Goal: Task Accomplishment & Management: Use online tool/utility

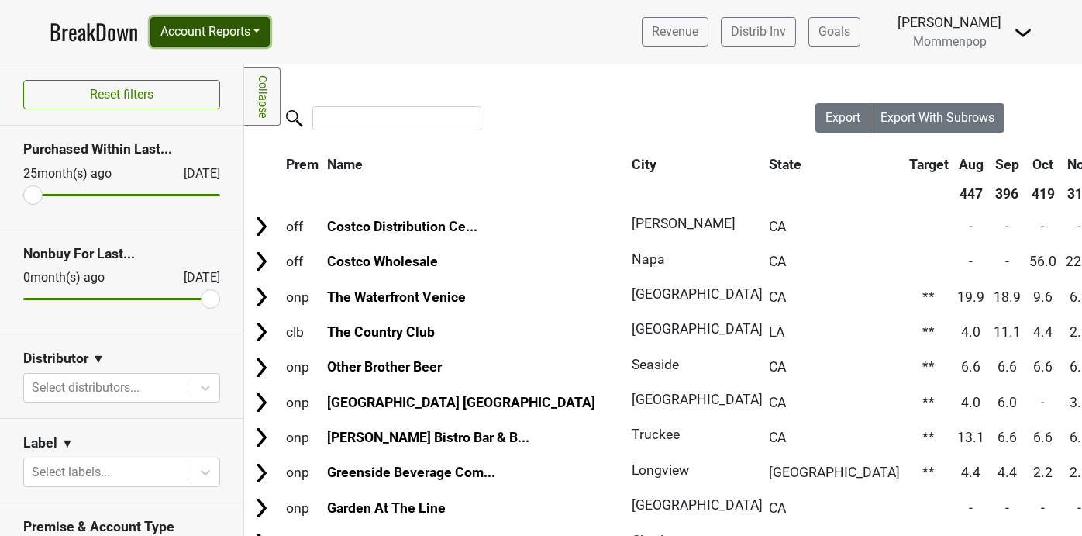
click at [205, 29] on button "Account Reports" at bounding box center [209, 31] width 119 height 29
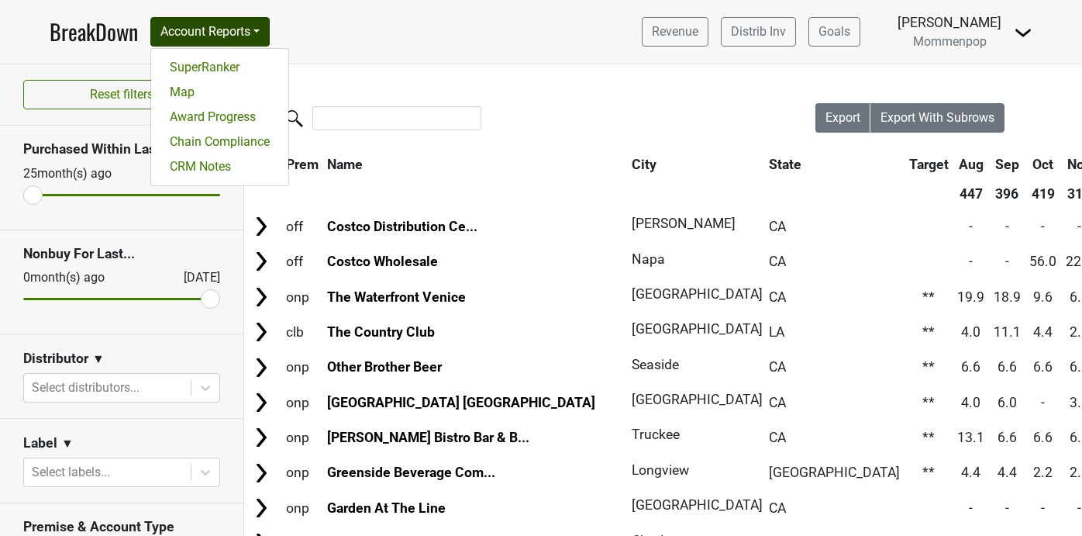
click at [1025, 40] on img at bounding box center [1023, 32] width 19 height 19
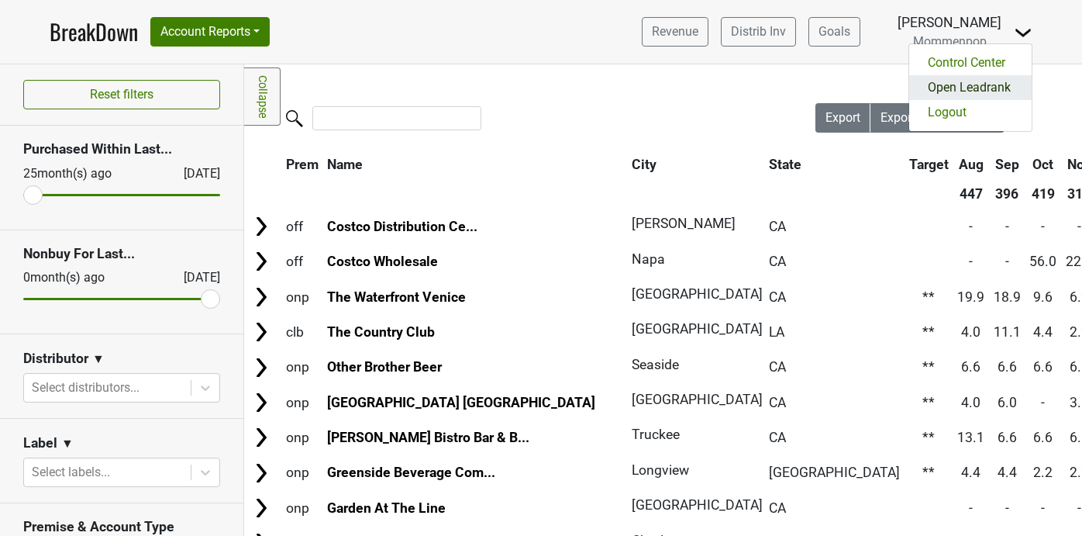
click at [973, 92] on link "Open Leadrank" at bounding box center [970, 87] width 122 height 25
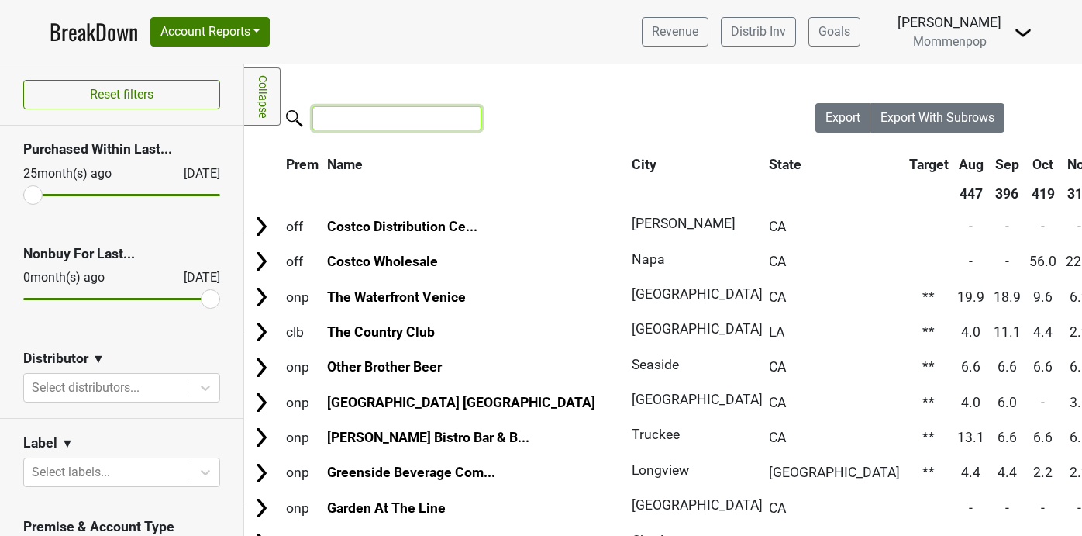
click at [405, 115] on input "search" at bounding box center [396, 118] width 169 height 24
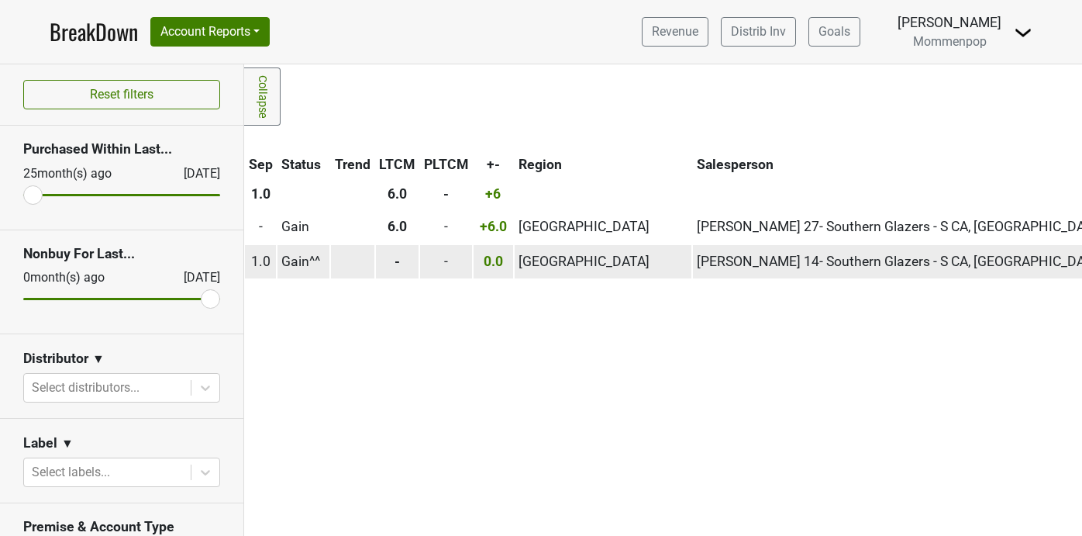
scroll to position [0, 979]
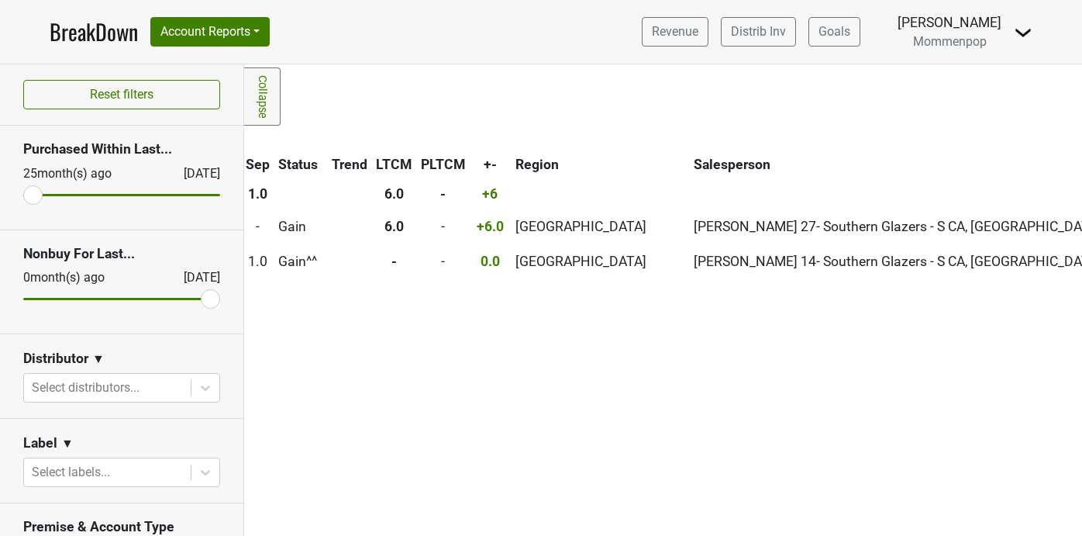
type input "oldf"
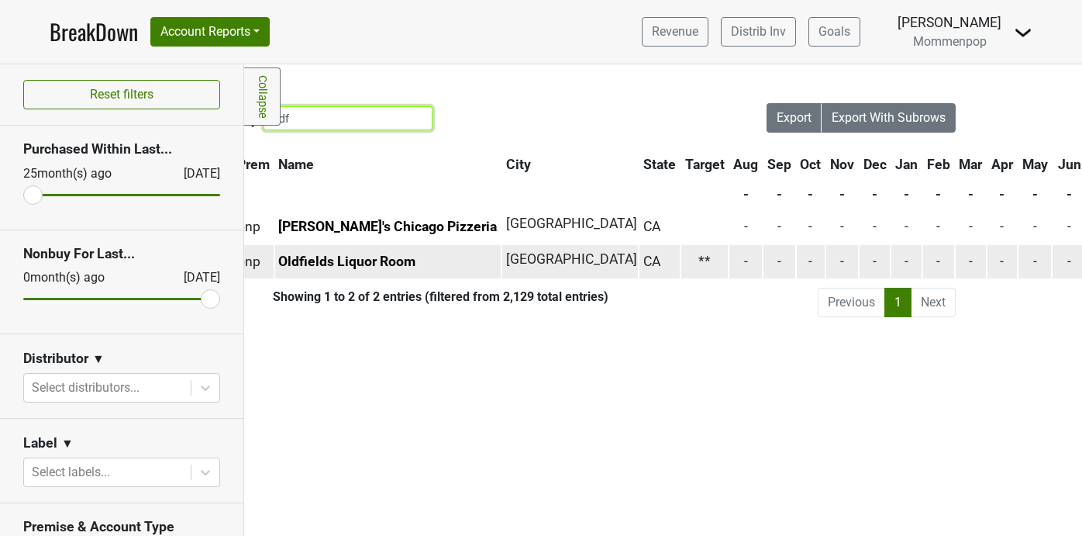
scroll to position [0, 0]
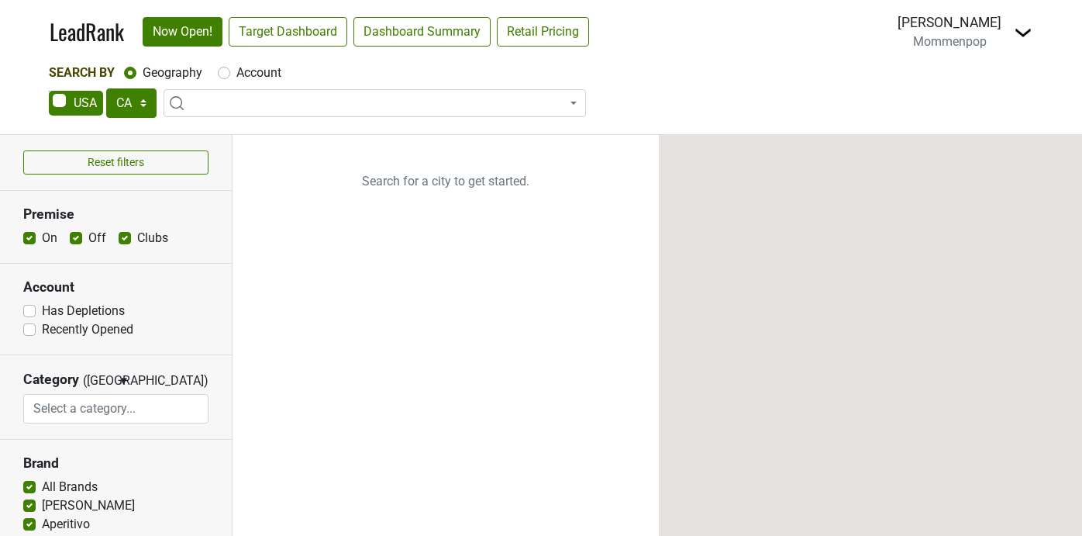
select select "CA"
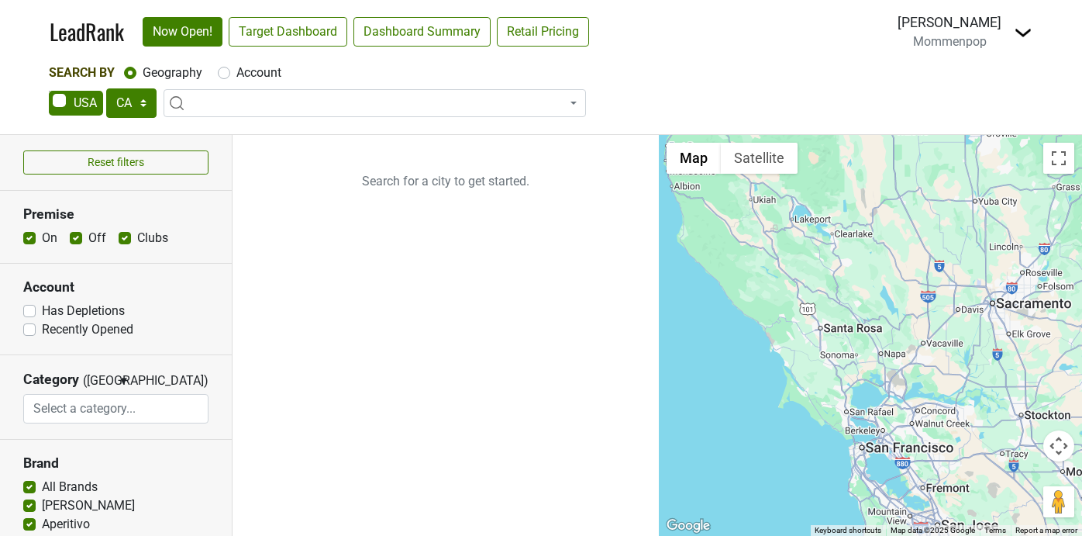
click at [326, 105] on span at bounding box center [375, 103] width 422 height 28
click at [236, 71] on label "Account" at bounding box center [258, 73] width 45 height 19
click at [226, 71] on input "Account" at bounding box center [224, 72] width 12 height 16
radio input "true"
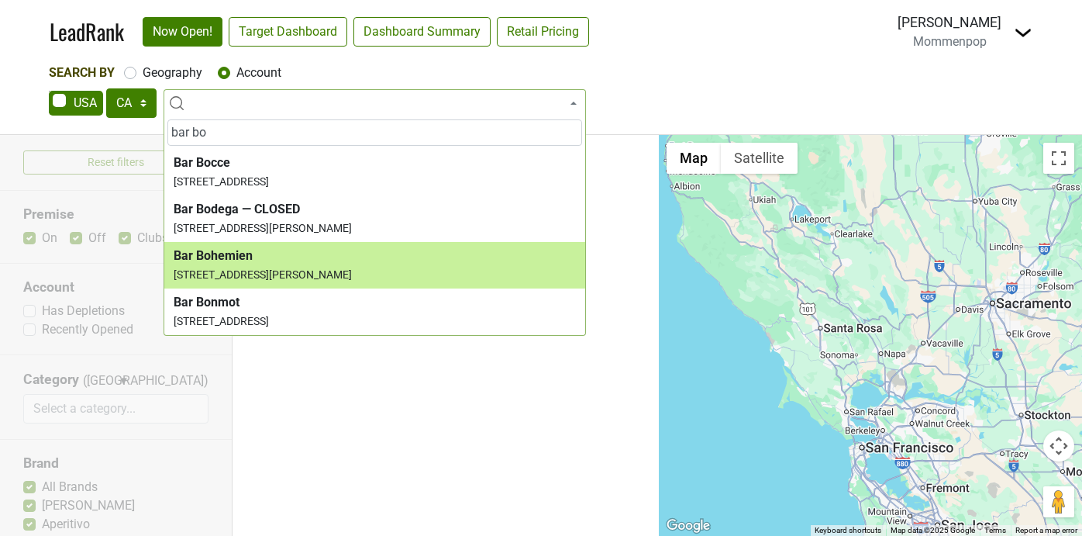
type input "bar bo"
select select "124094197"
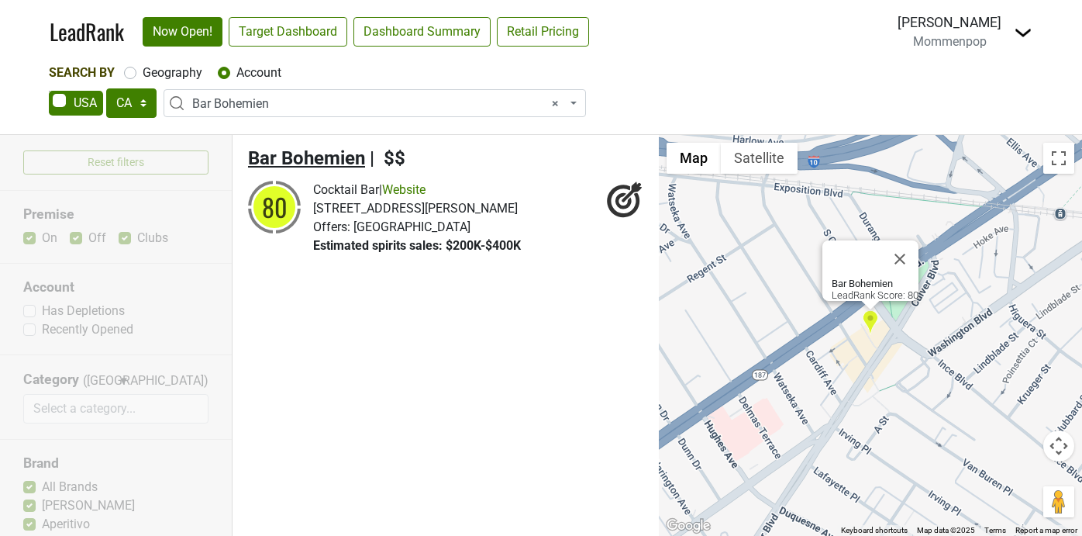
click at [348, 157] on span "Bar Bohemien" at bounding box center [306, 158] width 117 height 22
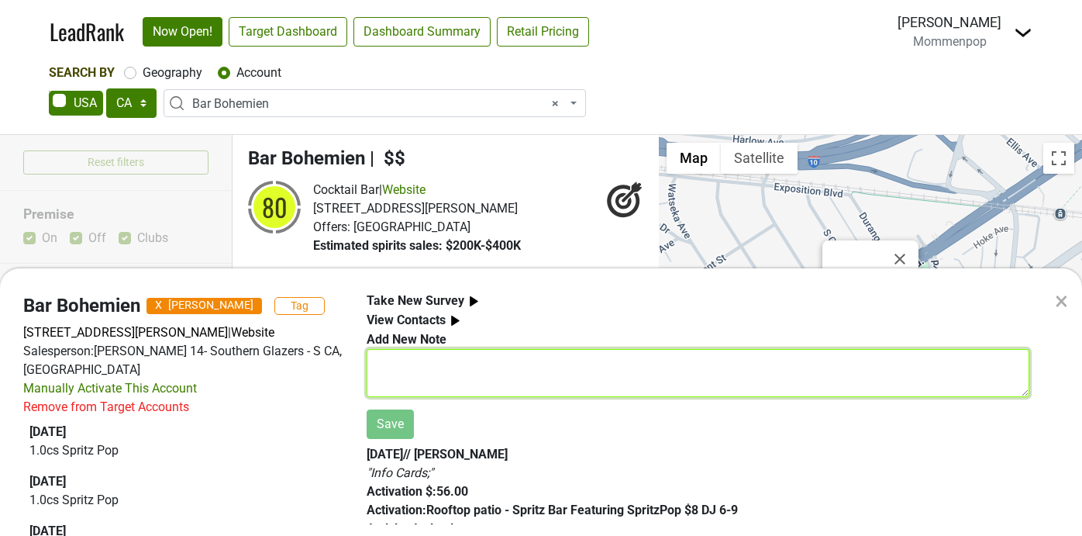
click at [426, 370] on textarea at bounding box center [698, 373] width 663 height 48
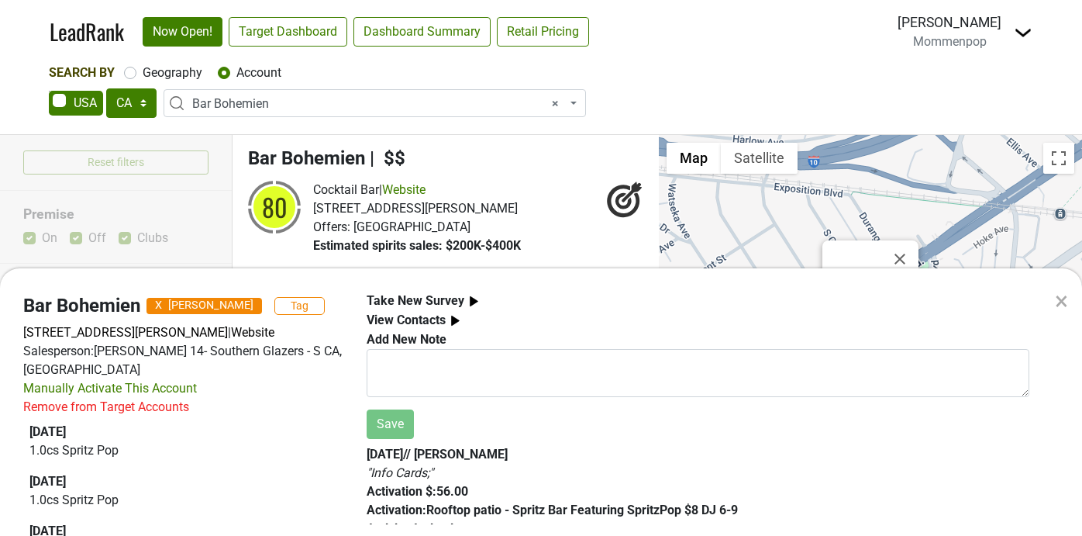
click at [466, 300] on img at bounding box center [473, 300] width 19 height 19
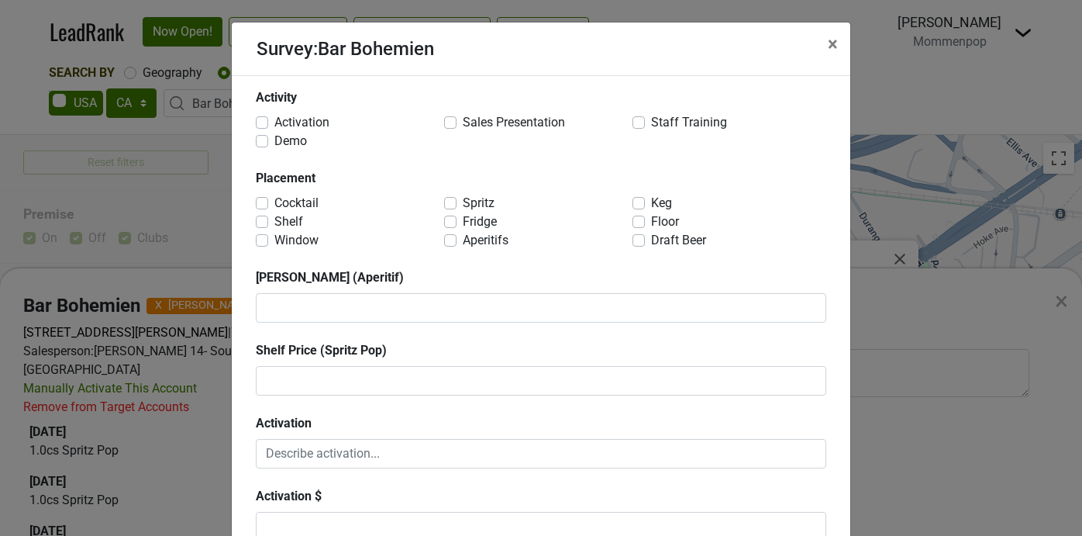
click at [274, 125] on label "Activation" at bounding box center [301, 122] width 55 height 19
click at [264, 125] on input "Activation" at bounding box center [262, 121] width 12 height 16
checkbox input "true"
click at [651, 124] on label "Staff Training" at bounding box center [689, 122] width 76 height 19
click at [642, 124] on input "Staff Training" at bounding box center [638, 121] width 12 height 16
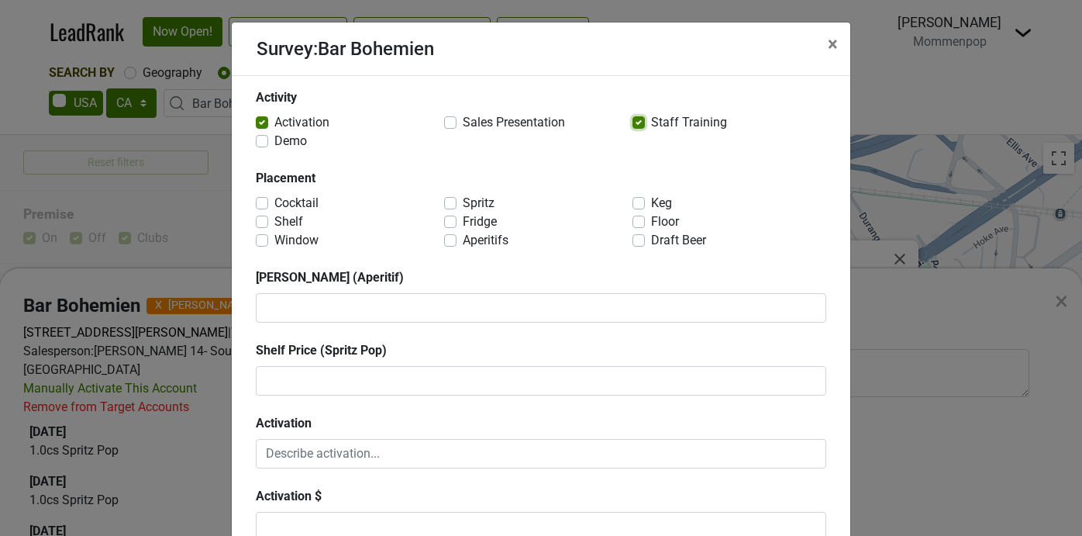
checkbox input "true"
click at [274, 200] on label "Cocktail" at bounding box center [296, 203] width 44 height 19
click at [261, 200] on input "Cocktail" at bounding box center [262, 202] width 12 height 16
checkbox input "true"
click at [463, 201] on label "Spritz" at bounding box center [479, 203] width 32 height 19
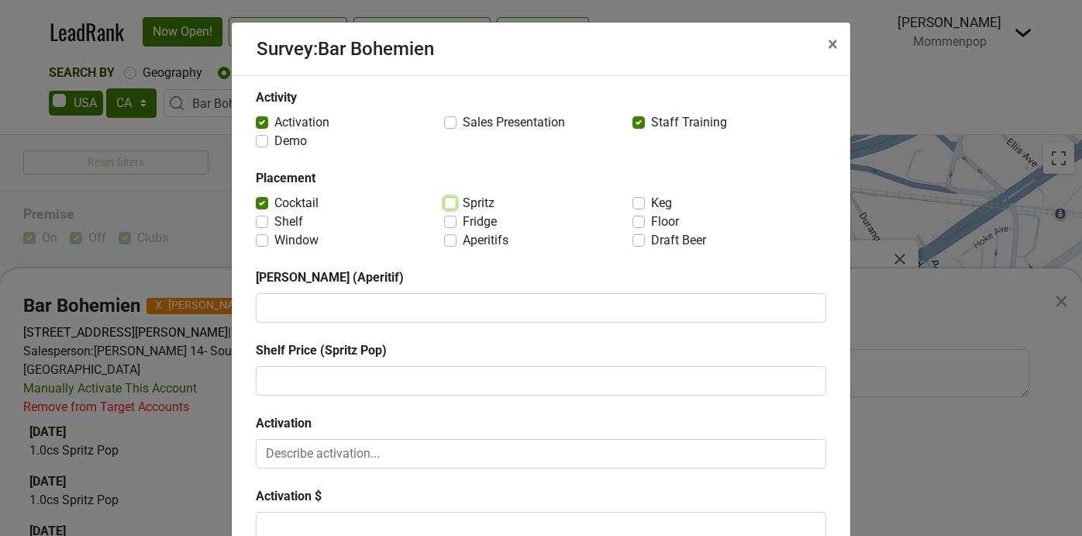
click at [451, 201] on input "Spritz" at bounding box center [450, 202] width 12 height 16
checkbox input "true"
click at [463, 217] on label "Fridge" at bounding box center [480, 221] width 34 height 19
click at [452, 217] on input "Fridge" at bounding box center [450, 220] width 12 height 16
click at [463, 224] on label "Fridge" at bounding box center [480, 221] width 34 height 19
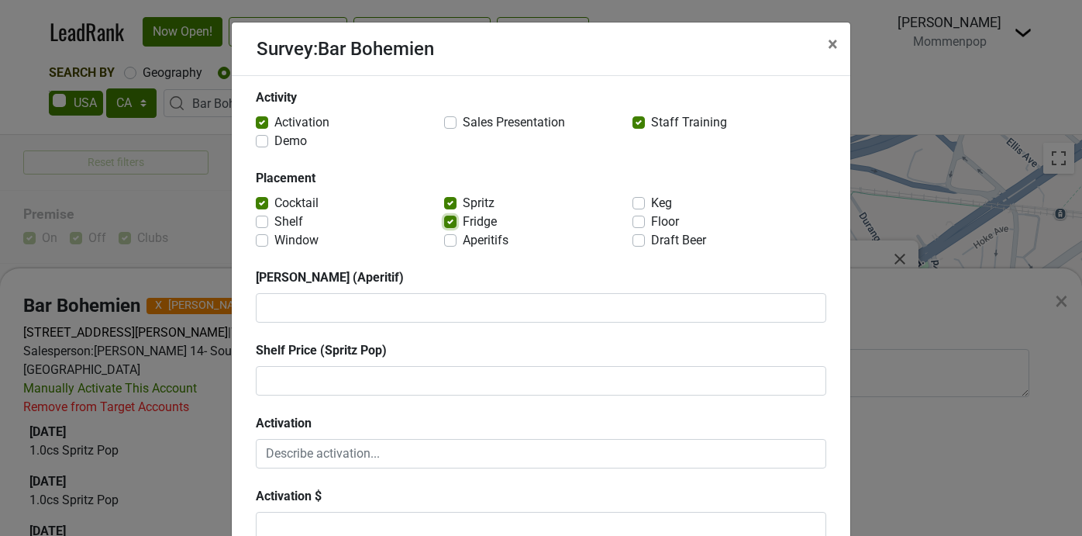
click at [450, 224] on input "Fridge" at bounding box center [450, 220] width 12 height 16
checkbox input "false"
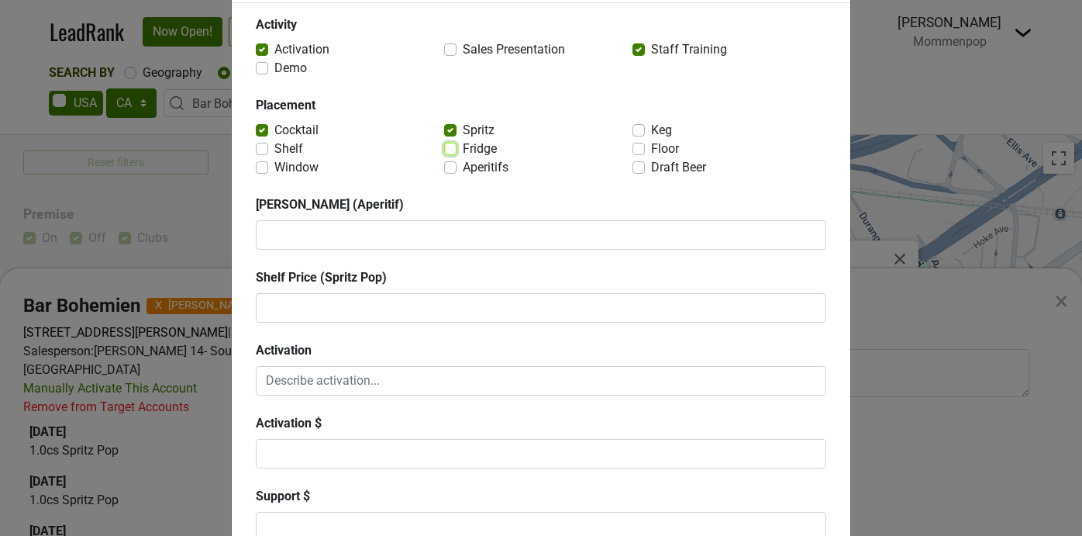
scroll to position [181, 0]
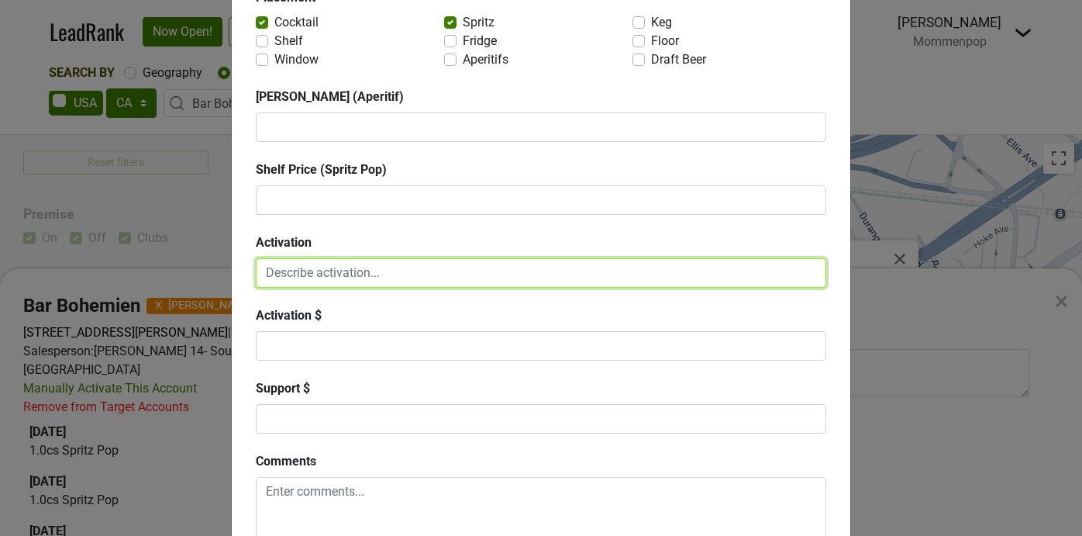
click at [375, 274] on textarea at bounding box center [541, 272] width 570 height 29
type textarea "Guest Bartending event with [PERSON_NAME] from [PERSON_NAME]"
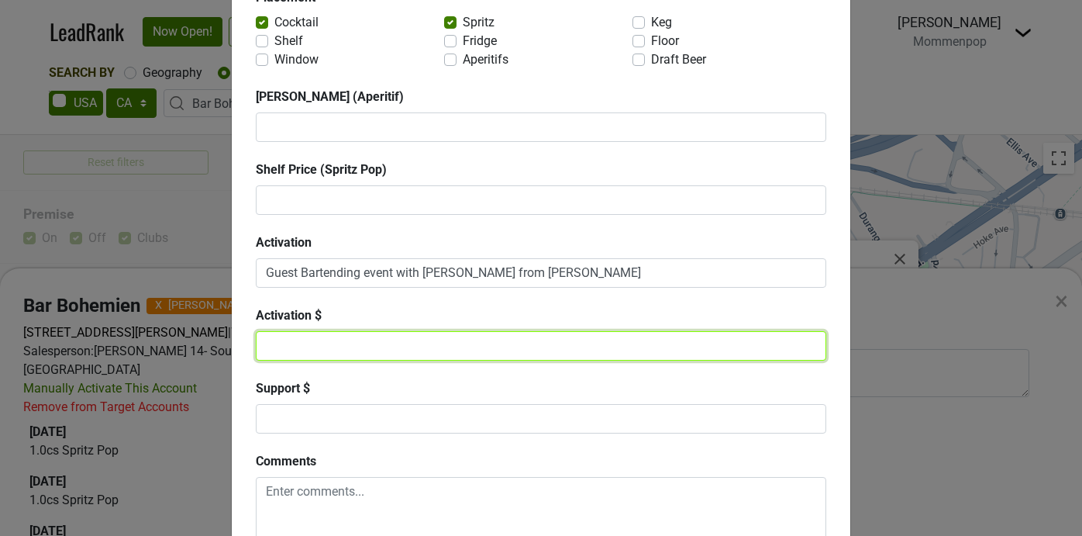
click at [300, 343] on textarea at bounding box center [541, 345] width 570 height 29
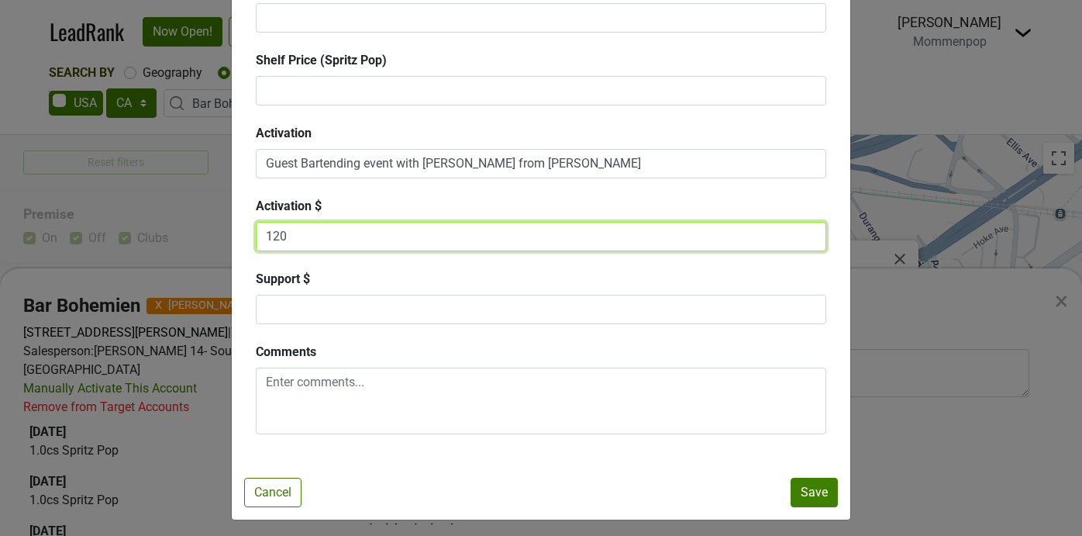
scroll to position [296, 0]
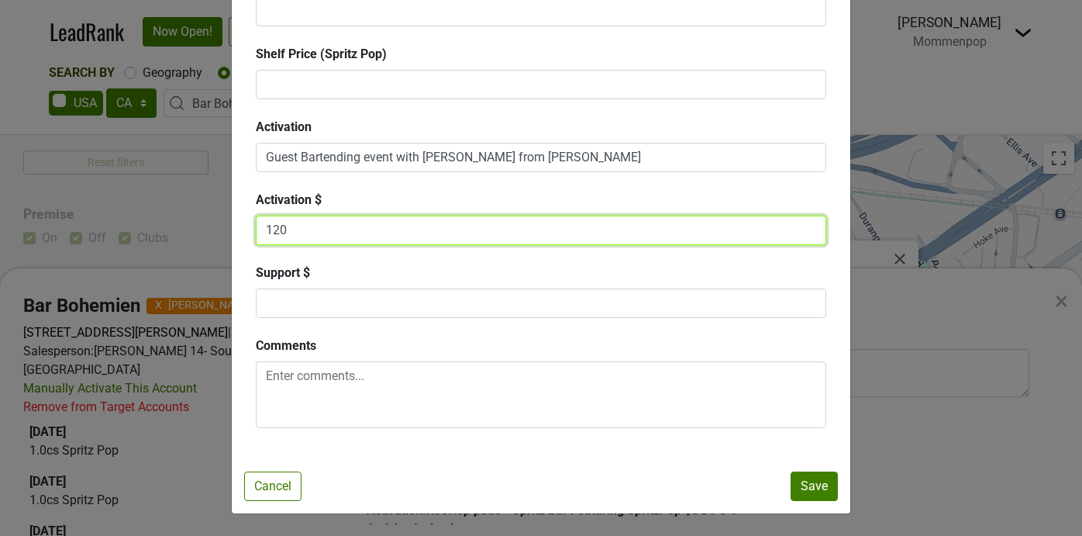
type textarea "120"
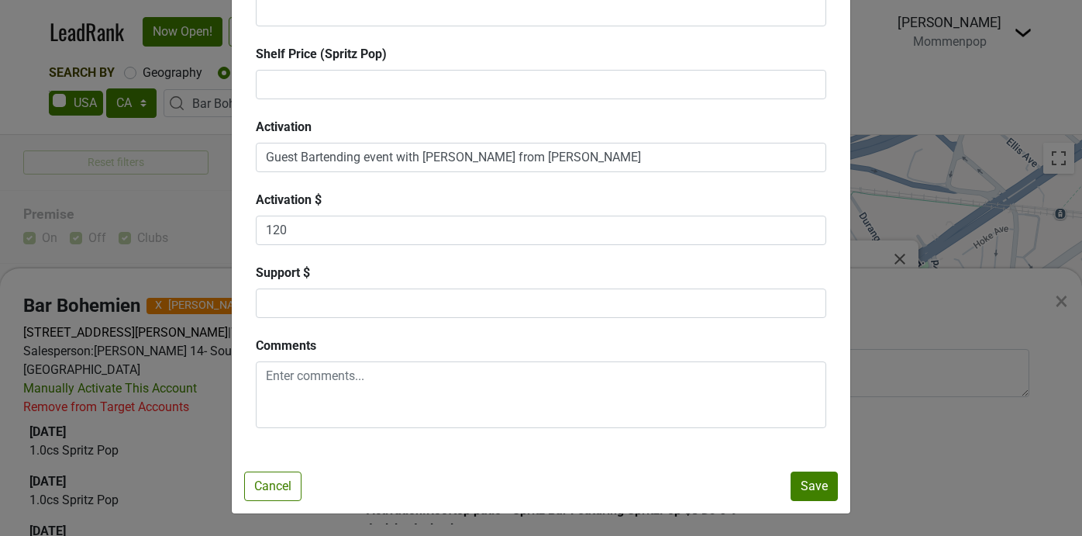
click at [378, 262] on div "Activity Activation Sales Presentation Staff Training Demo Placement Cocktail S…" at bounding box center [541, 119] width 594 height 654
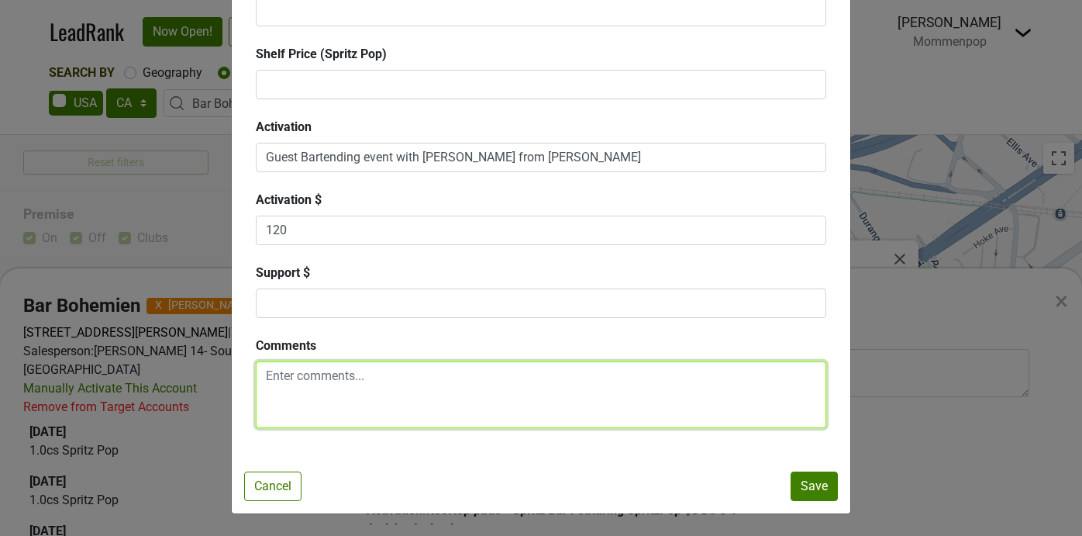
click at [339, 388] on textarea at bounding box center [541, 394] width 570 height 67
type textarea "P"
type textarea "3 cocktails featured: Appletini, Paloma & Blood Orange Spritz."
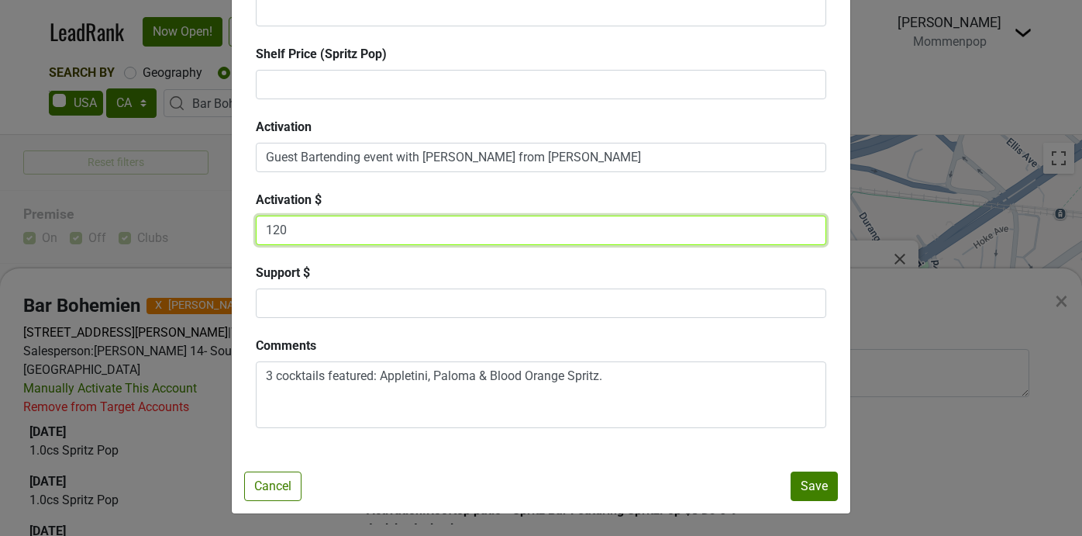
drag, startPoint x: 289, startPoint y: 233, endPoint x: 251, endPoint y: 233, distance: 38.0
click at [253, 233] on div "Activation $ 120" at bounding box center [541, 218] width 594 height 54
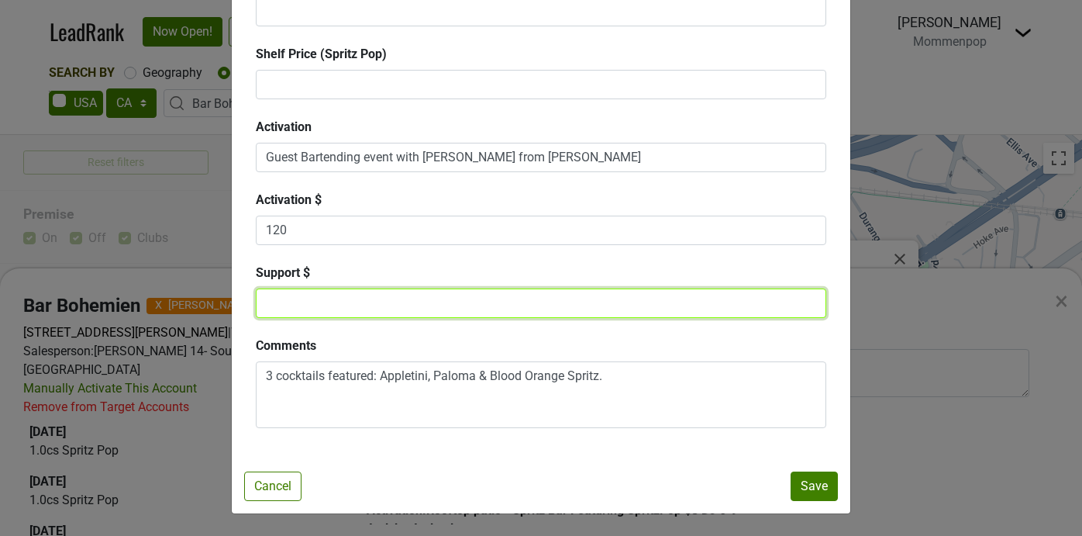
click at [283, 304] on textarea at bounding box center [541, 302] width 570 height 29
type textarea "120"
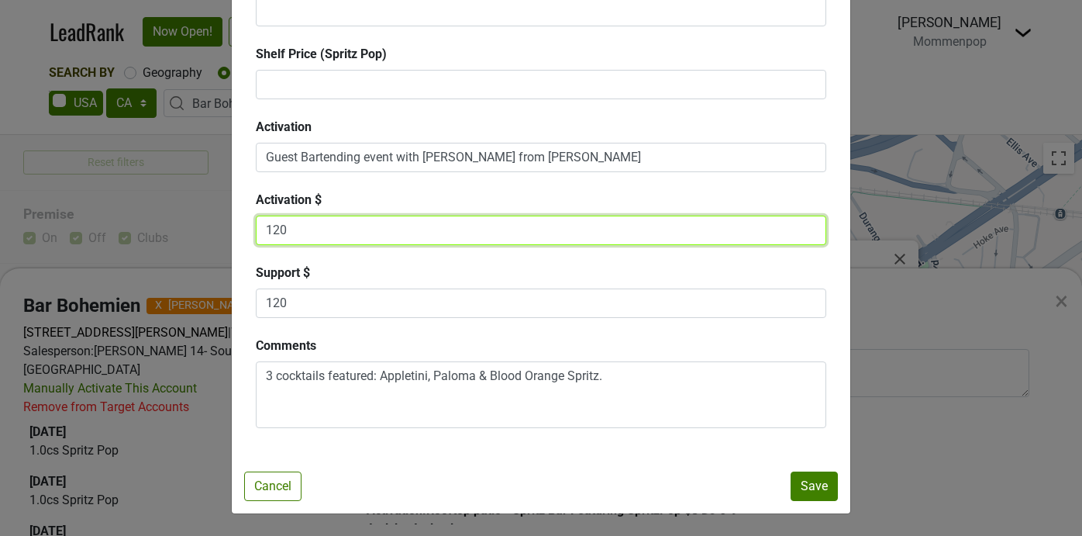
drag, startPoint x: 299, startPoint y: 236, endPoint x: 230, endPoint y: 227, distance: 69.5
click at [231, 227] on div "Survey: Bar Bohemien × Close Activity Activation Sales Presentation Staff Train…" at bounding box center [541, 120] width 620 height 788
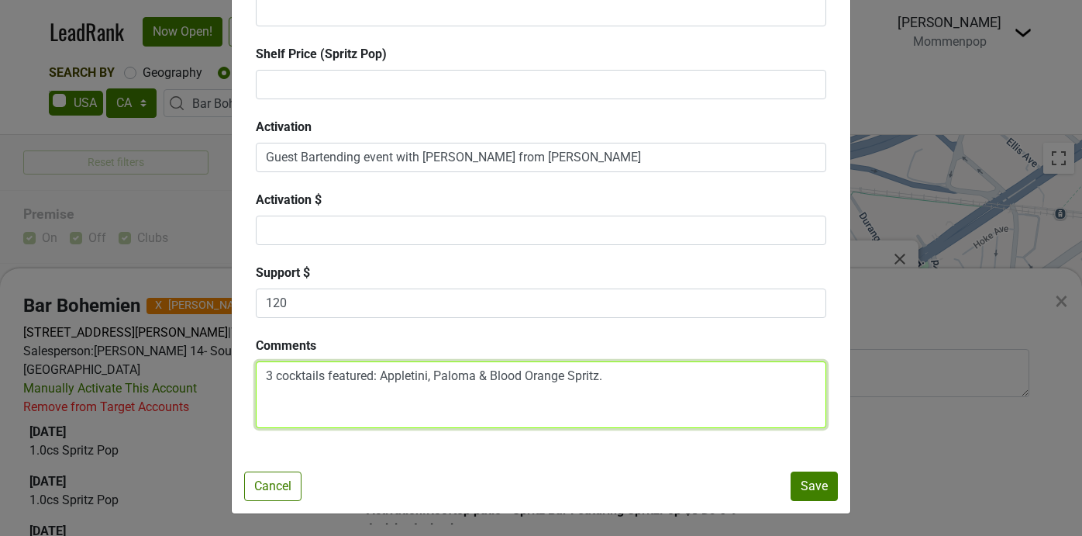
click at [404, 405] on textarea "3 cocktails featured: Appletini, Paloma & Blood Orange Spritz." at bounding box center [541, 394] width 570 height 67
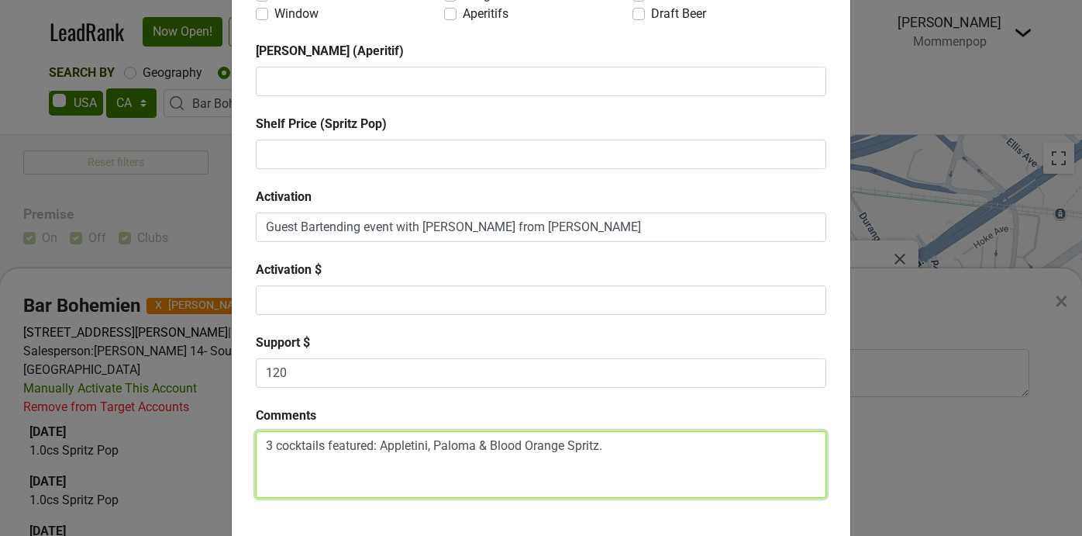
scroll to position [284, 0]
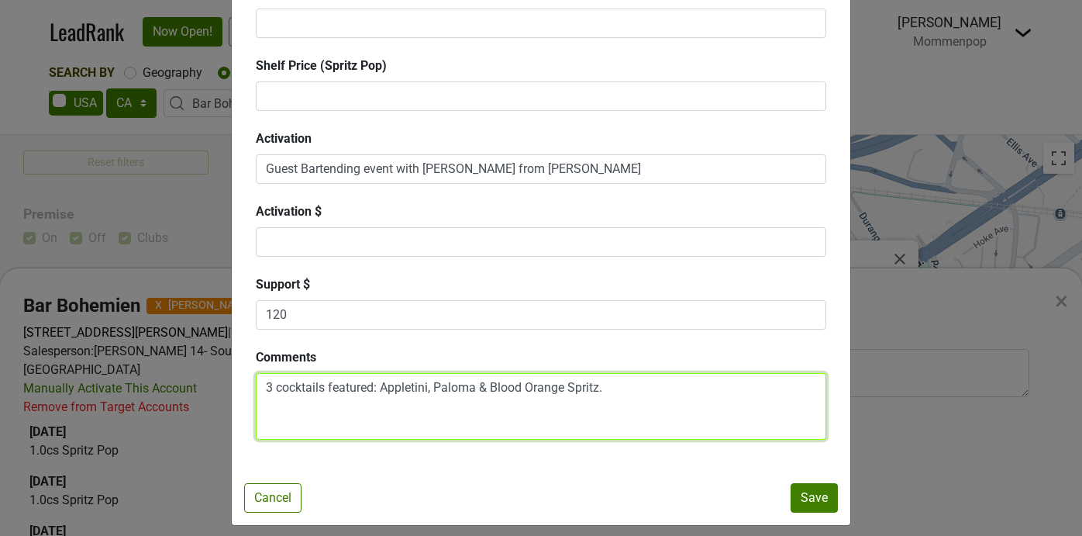
click at [267, 387] on textarea "3 cocktails featured: Appletini, Paloma & Blood Orange Spritz." at bounding box center [541, 406] width 570 height 67
click at [747, 390] on textarea "Pajama Party Theme. 3 cocktails featured: Appletini, Paloma & Blood Orange Spri…" at bounding box center [541, 406] width 570 height 67
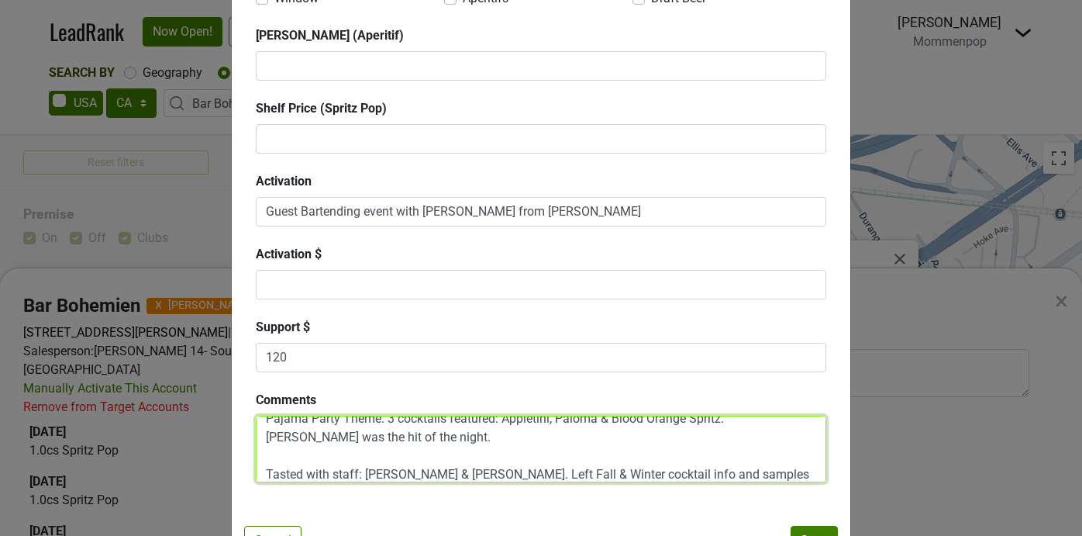
scroll to position [296, 0]
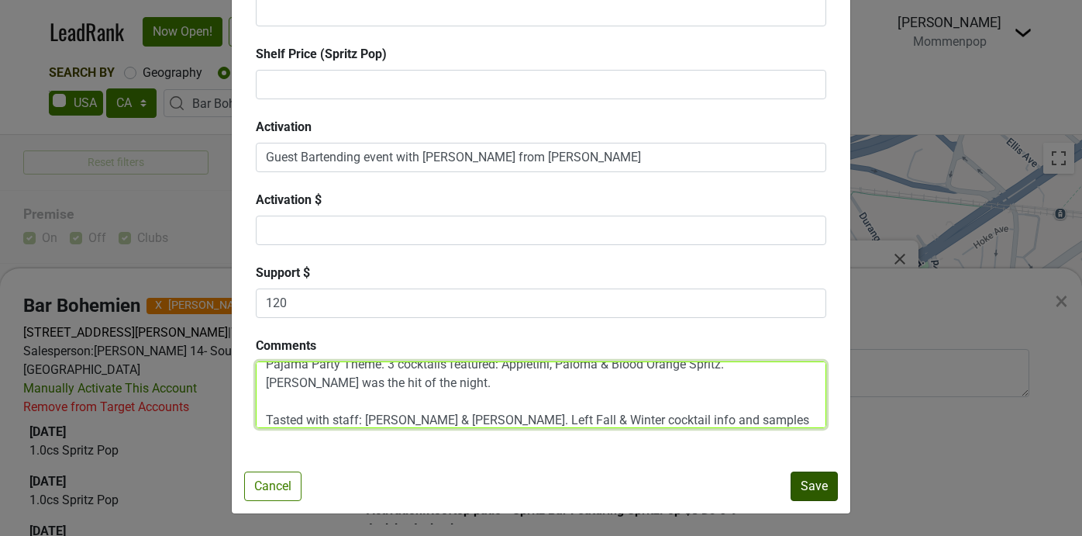
type textarea "Pajama Party Theme. 3 cocktails featured: Appletini, Paloma & Blood Orange Spri…"
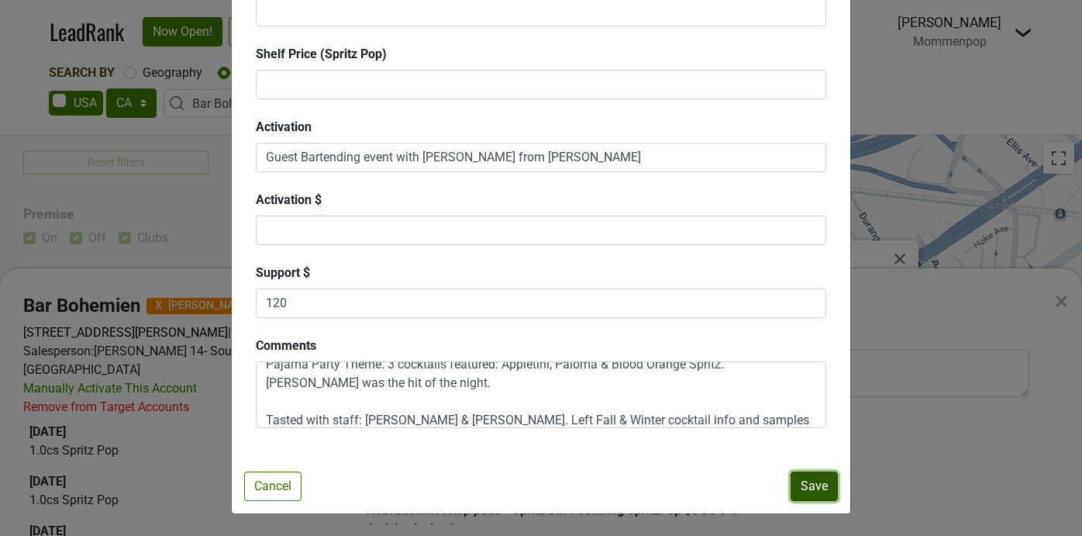
click at [814, 481] on button "Save" at bounding box center [814, 485] width 47 height 29
checkbox input "false"
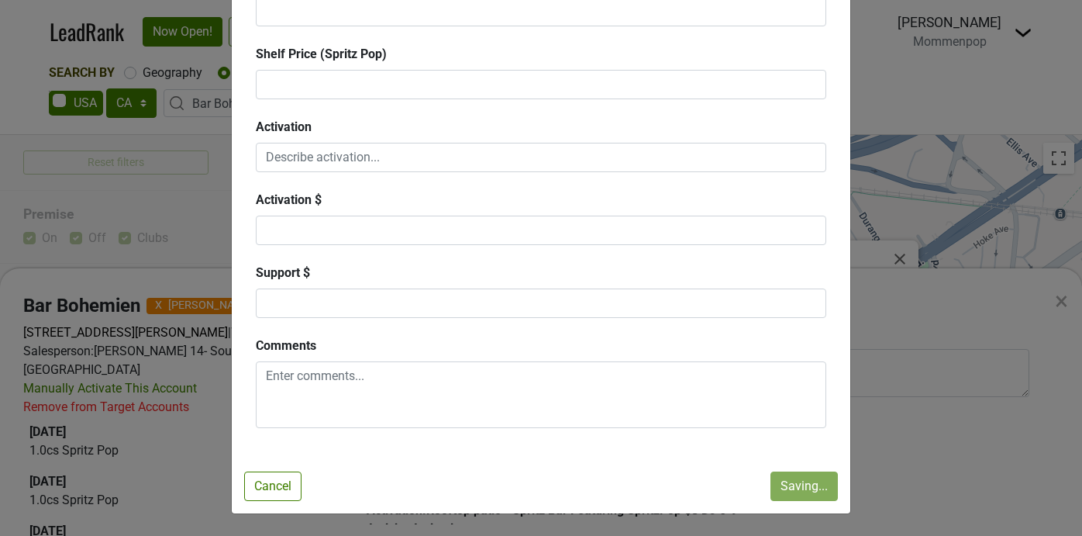
scroll to position [0, 0]
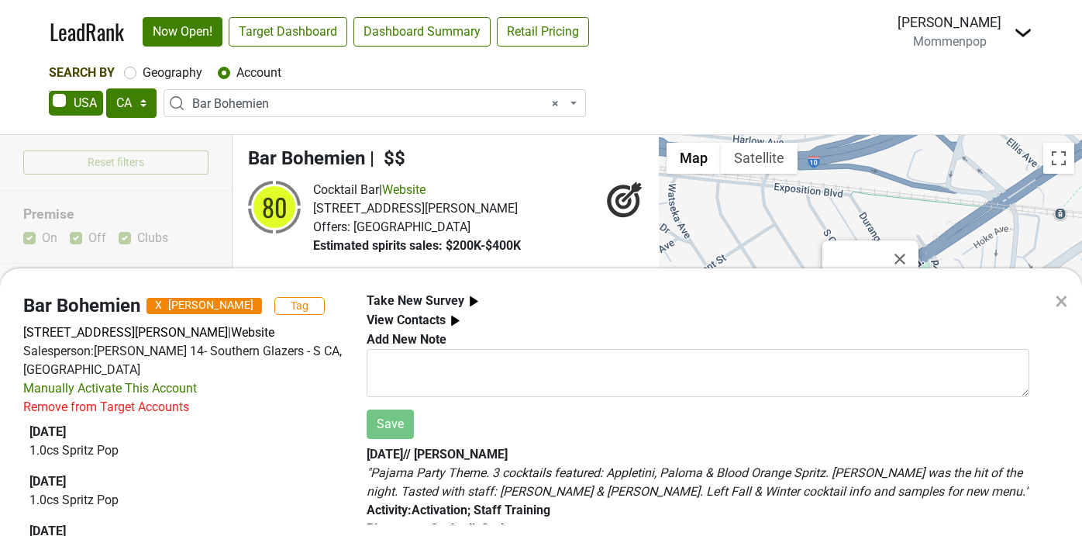
click at [291, 104] on div "× Bar Bohemien X [PERSON_NAME] Tag [STREET_ADDRESS][PERSON_NAME] | Website Sale…" at bounding box center [541, 268] width 1082 height 536
click at [291, 104] on span "× Bar Bohemien" at bounding box center [379, 104] width 374 height 19
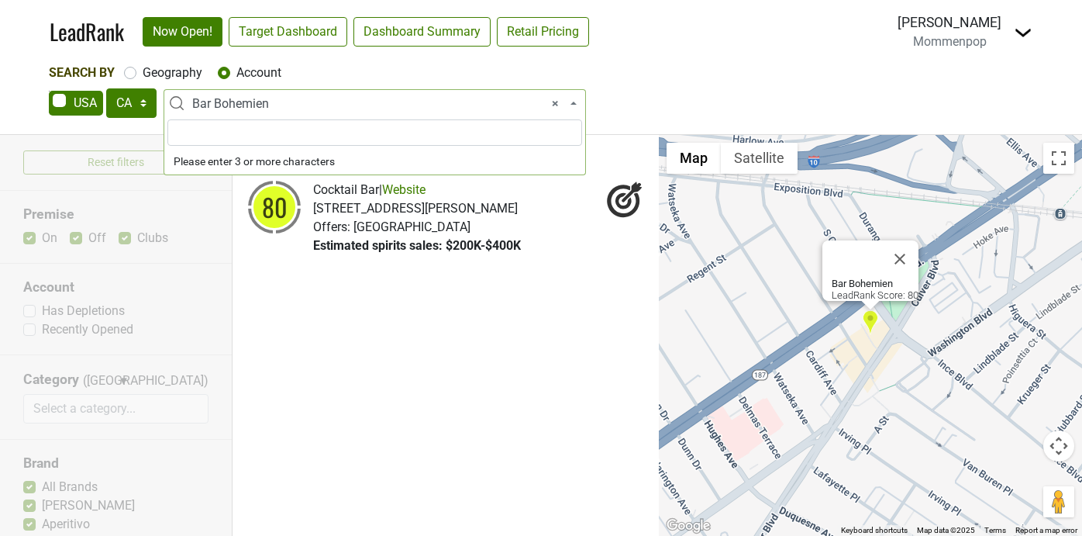
click at [291, 104] on span "× Bar Bohemien" at bounding box center [379, 104] width 374 height 19
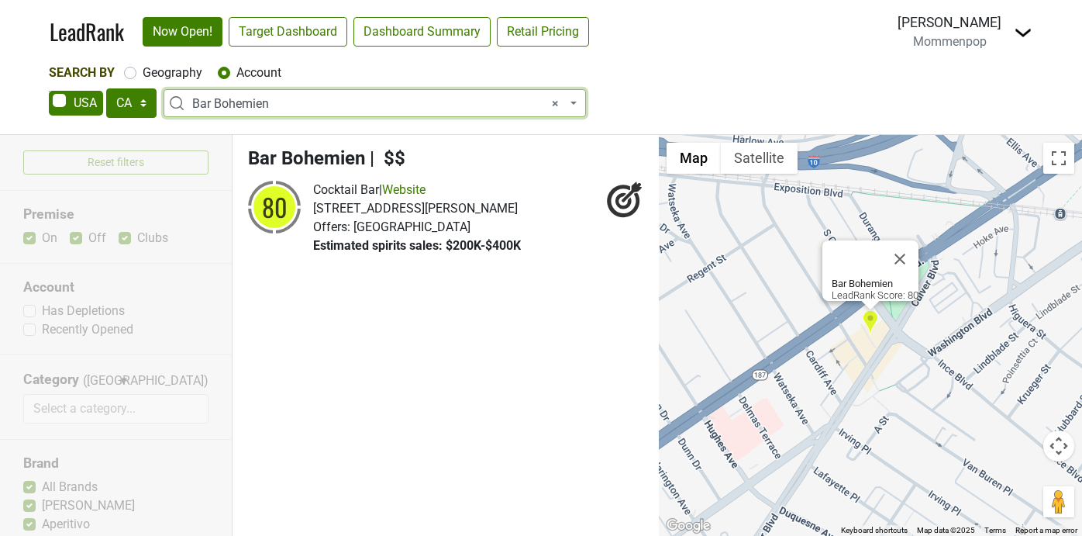
select select
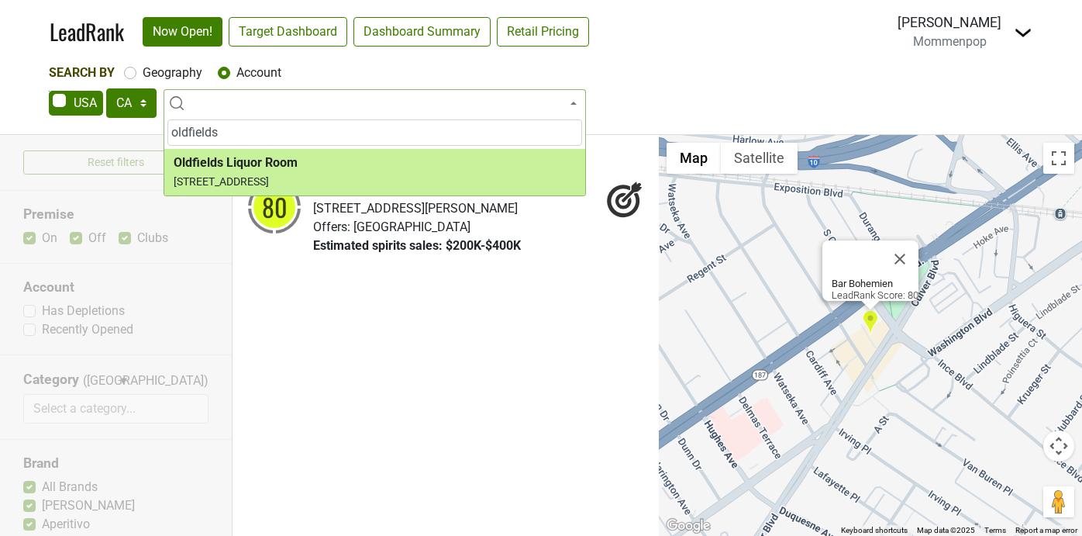
type input "oldfields"
select select "72688"
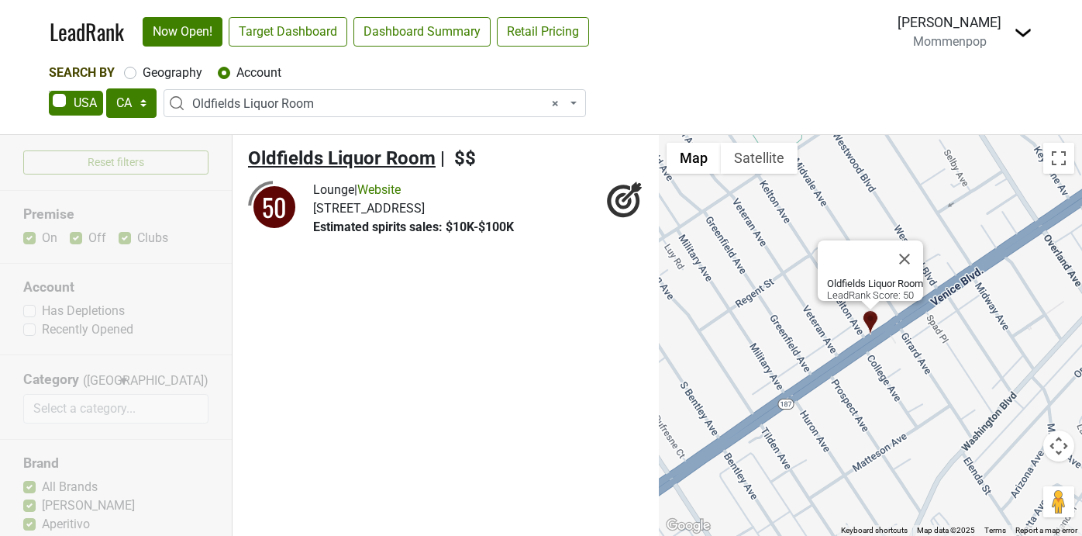
click at [339, 154] on span "Oldfields Liquor Room" at bounding box center [342, 158] width 188 height 22
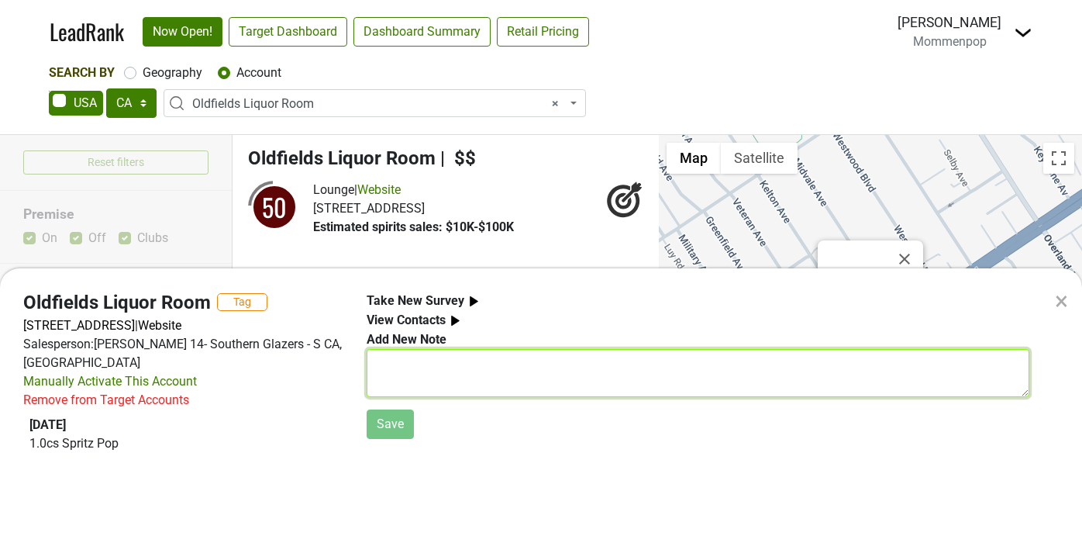
click at [449, 378] on textarea at bounding box center [698, 373] width 663 height 48
type textarea "s"
type textarea "S"
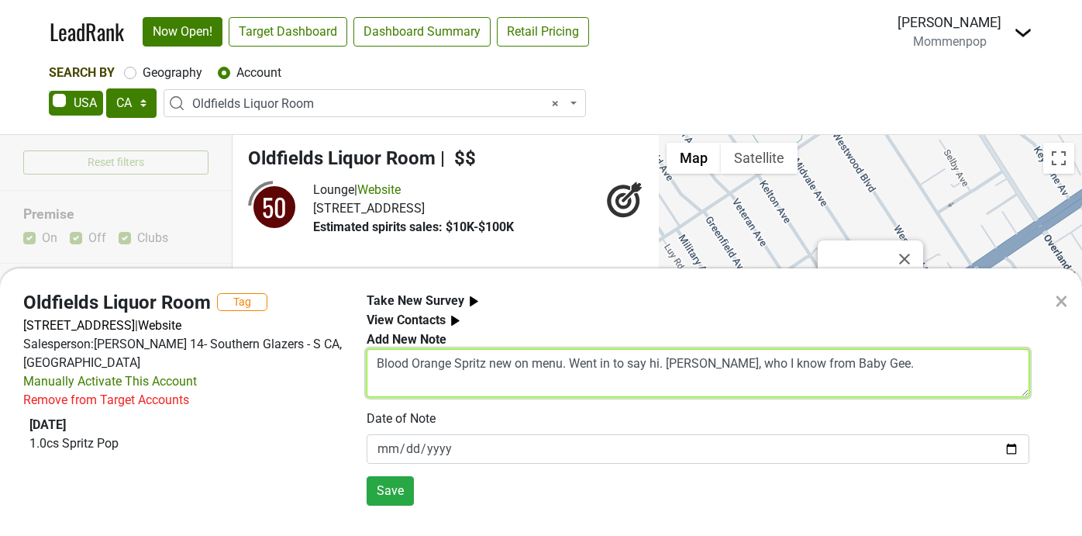
type textarea "Blood Orange Spritz new on menu. Went in to say hi. [PERSON_NAME], who I know f…"
